Goal: Check status: Check status

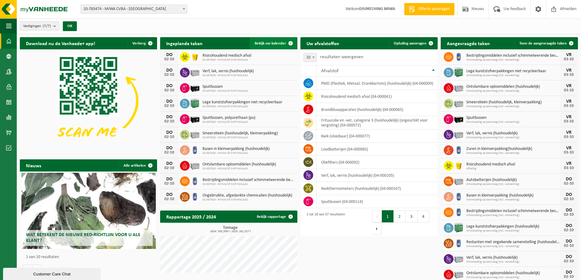
click at [265, 42] on span "Bekijk uw kalender" at bounding box center [270, 43] width 31 height 4
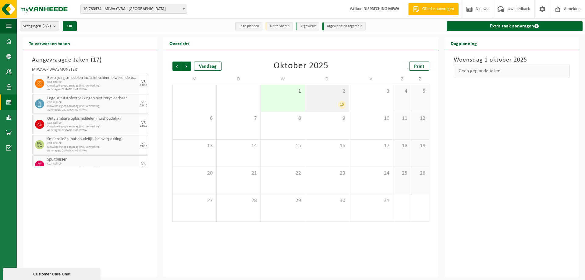
click at [335, 98] on div "2 10" at bounding box center [327, 98] width 44 height 27
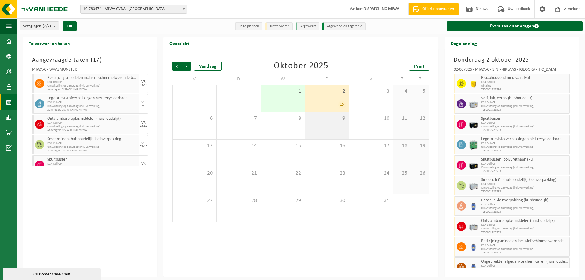
click at [312, 122] on div "9" at bounding box center [327, 125] width 44 height 27
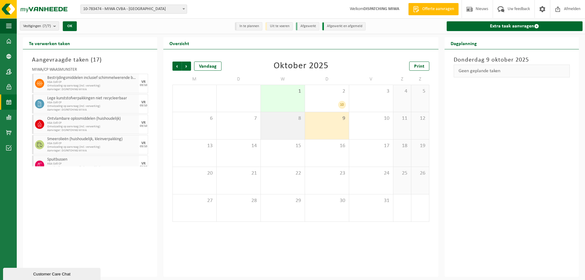
click at [288, 132] on div "8" at bounding box center [283, 125] width 44 height 27
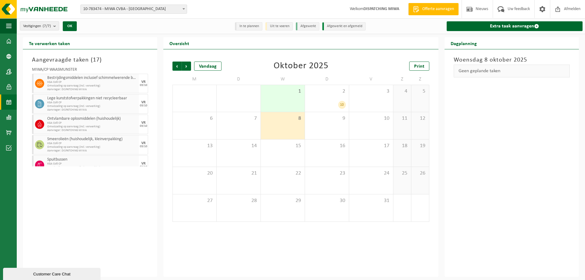
click at [184, 10] on span at bounding box center [184, 9] width 6 height 8
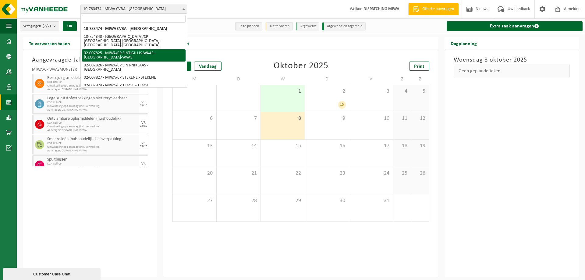
scroll to position [7, 0]
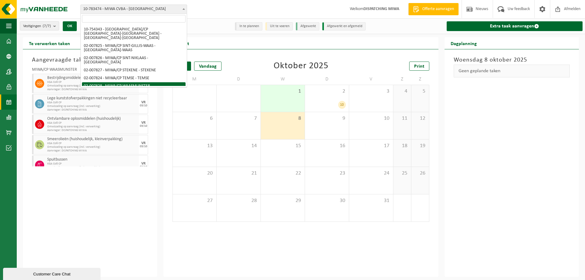
select select "27801"
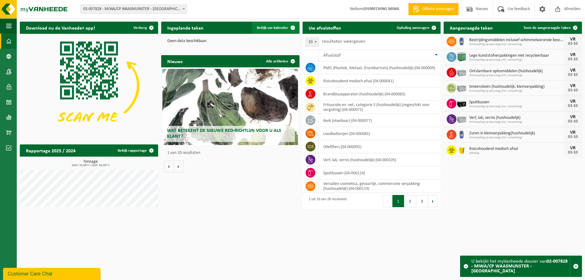
click at [276, 27] on span "Bekijk uw kalender" at bounding box center [272, 28] width 31 height 4
